Goal: Obtain resource: Obtain resource

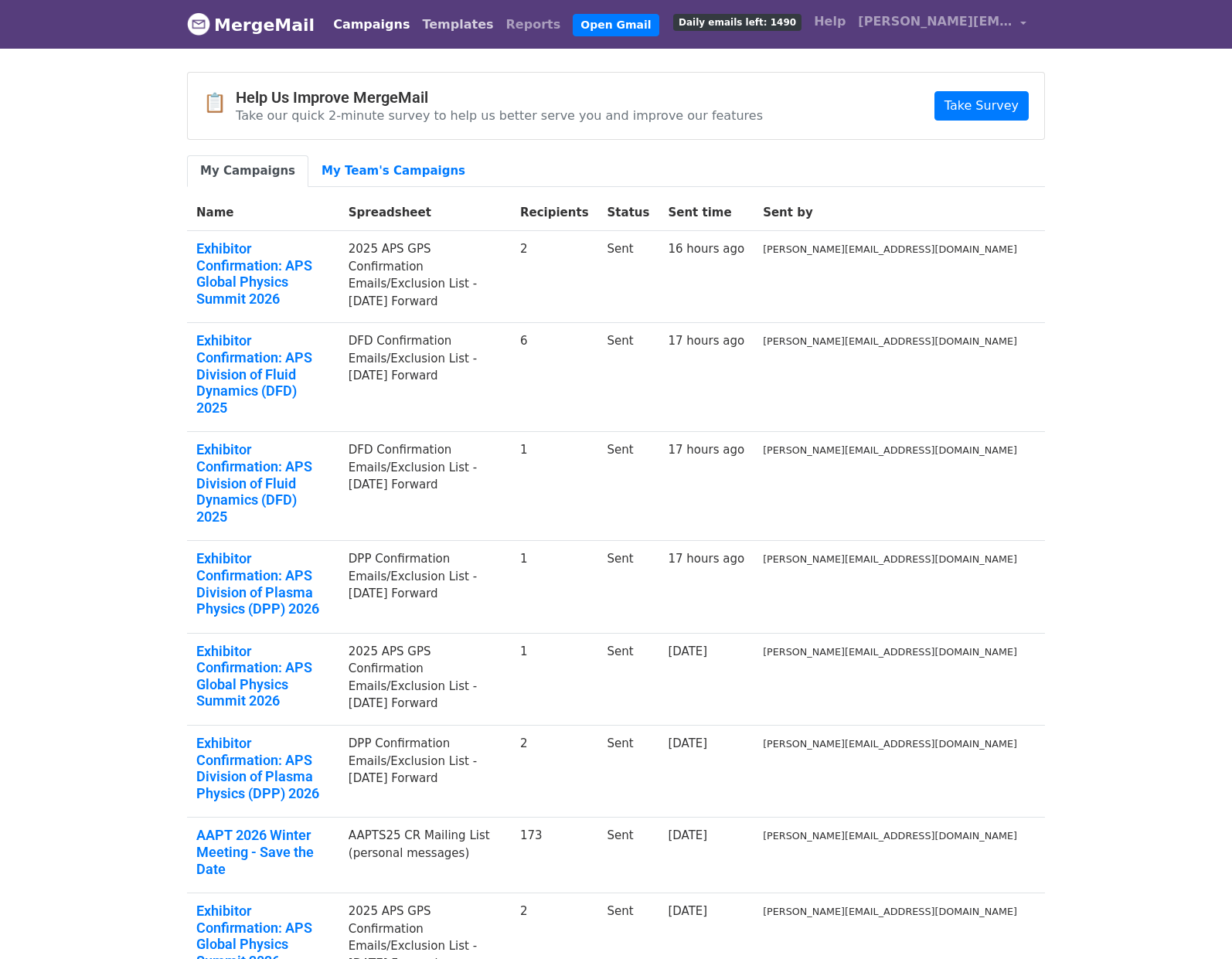
click at [425, 24] on link "Templates" at bounding box center [457, 24] width 83 height 31
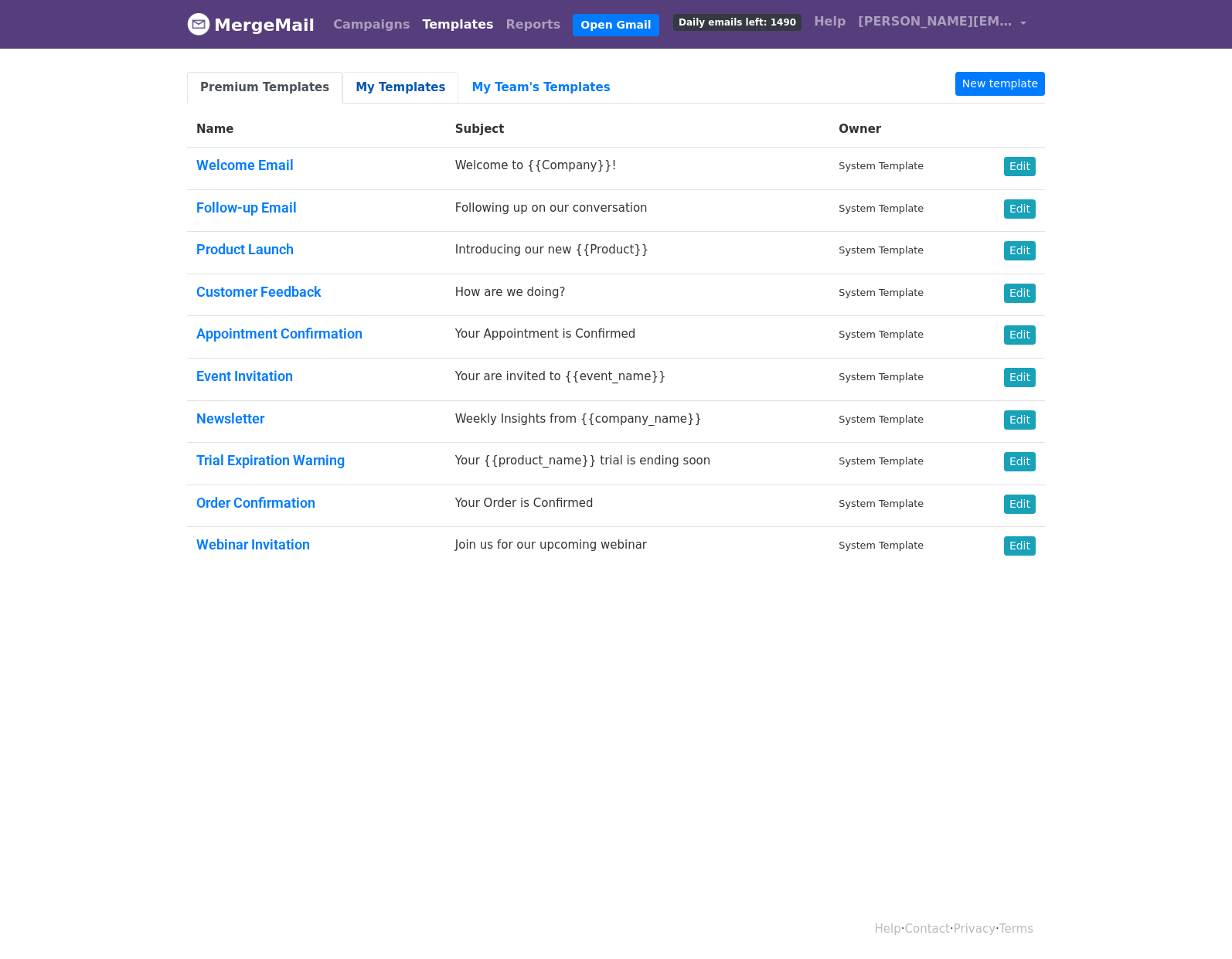
click at [370, 92] on link "My Templates" at bounding box center [400, 87] width 116 height 32
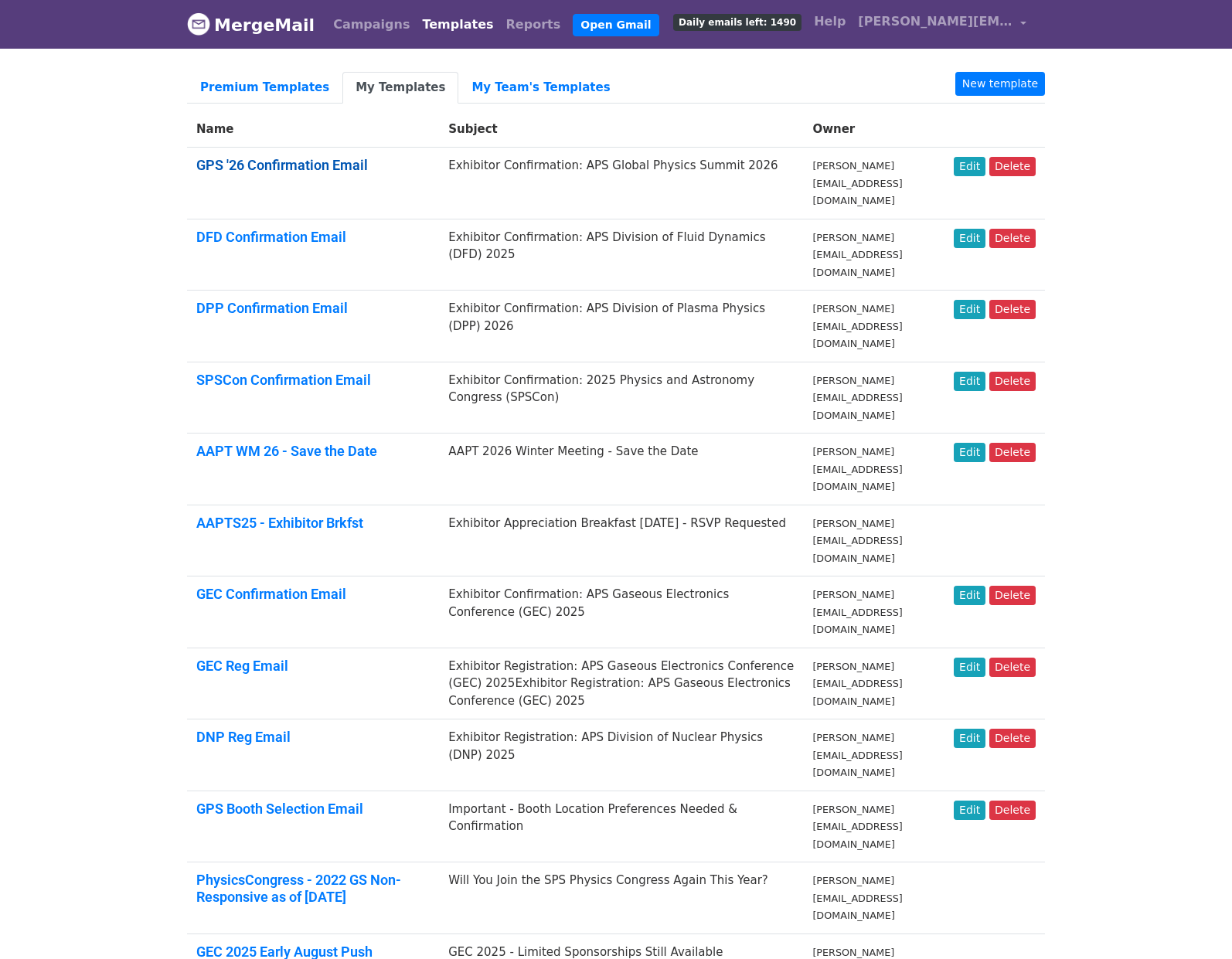
click at [299, 163] on link "GPS '26 Confirmation Email" at bounding box center [282, 165] width 172 height 16
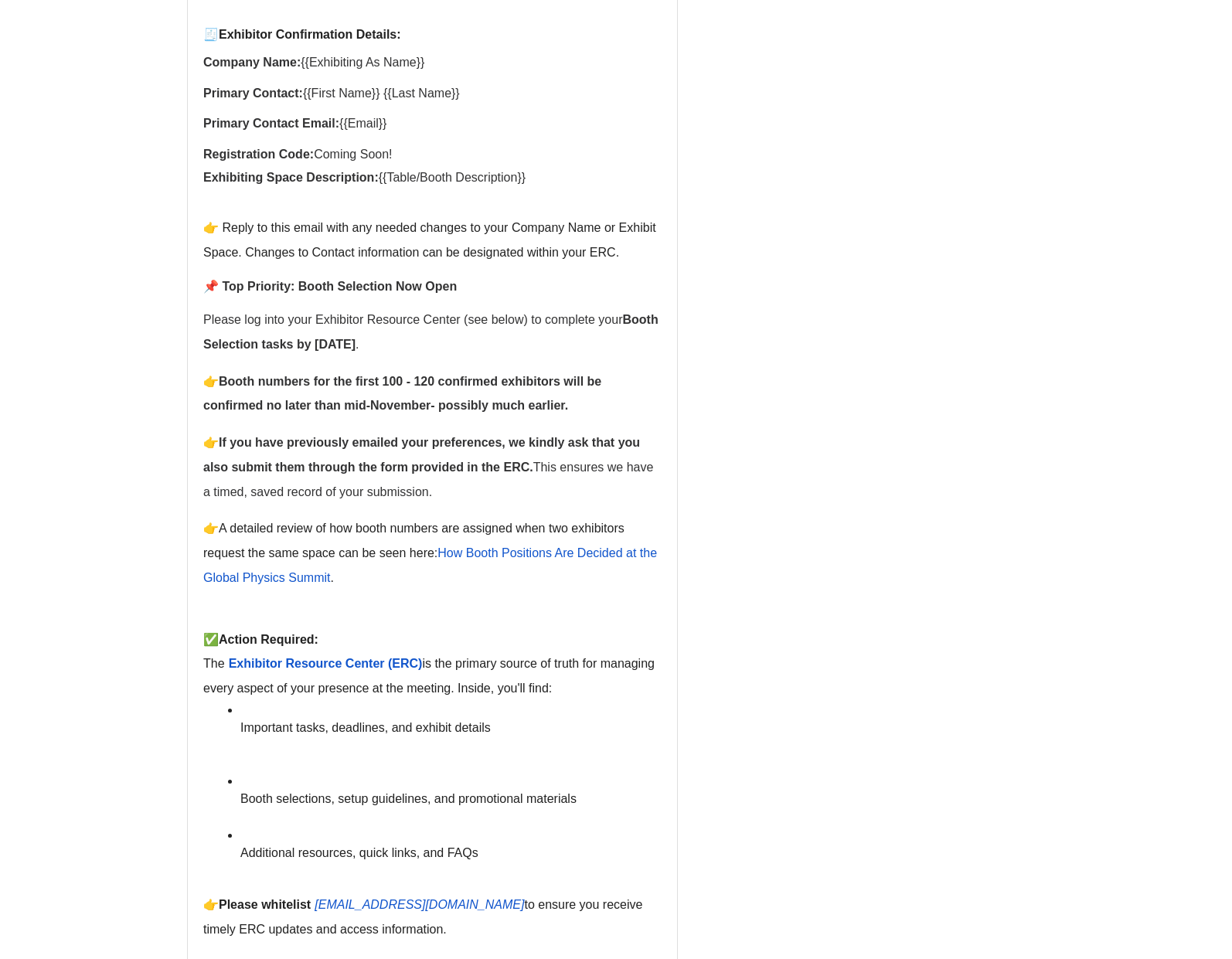
scroll to position [403, 0]
